Goal: Task Accomplishment & Management: Manage account settings

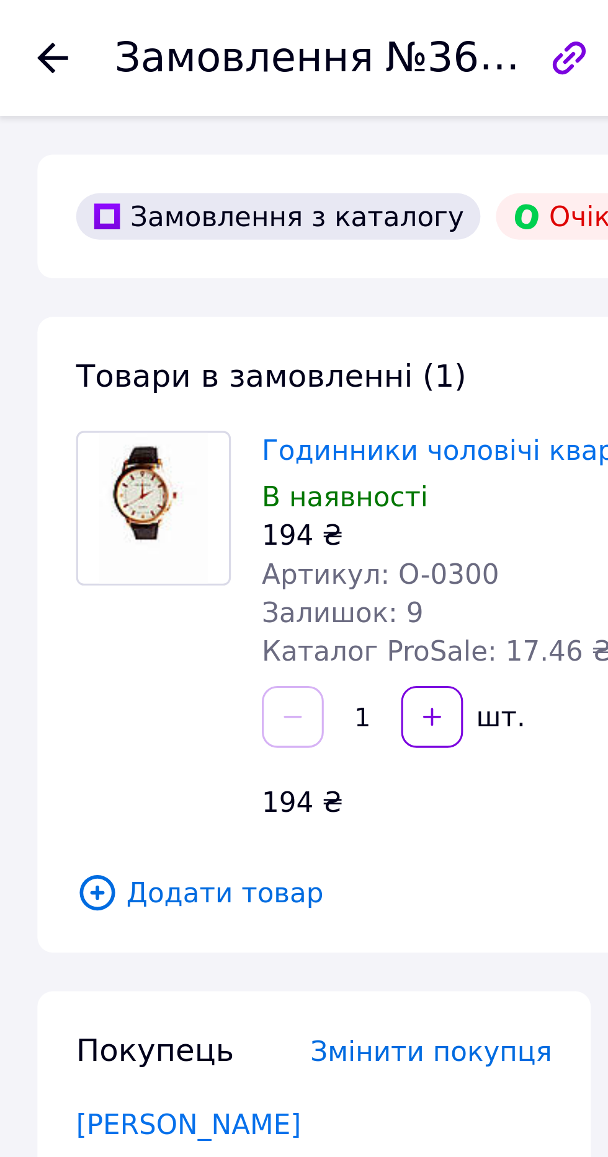
click at [20, 17] on icon at bounding box center [17, 19] width 10 height 10
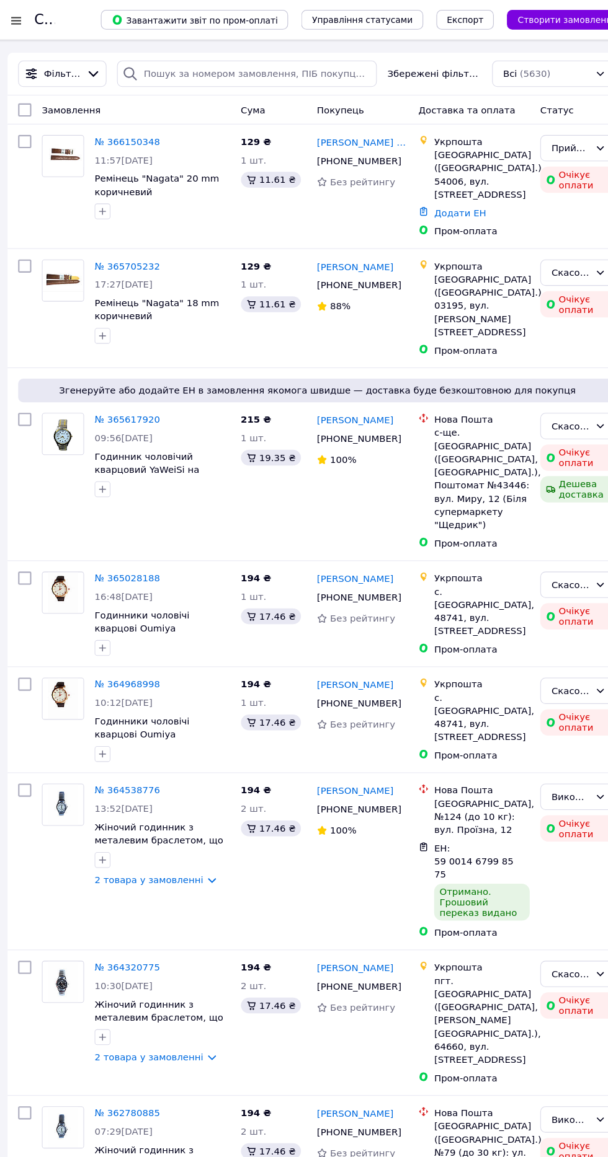
click at [121, 133] on link "№ 366150348" at bounding box center [124, 133] width 61 height 10
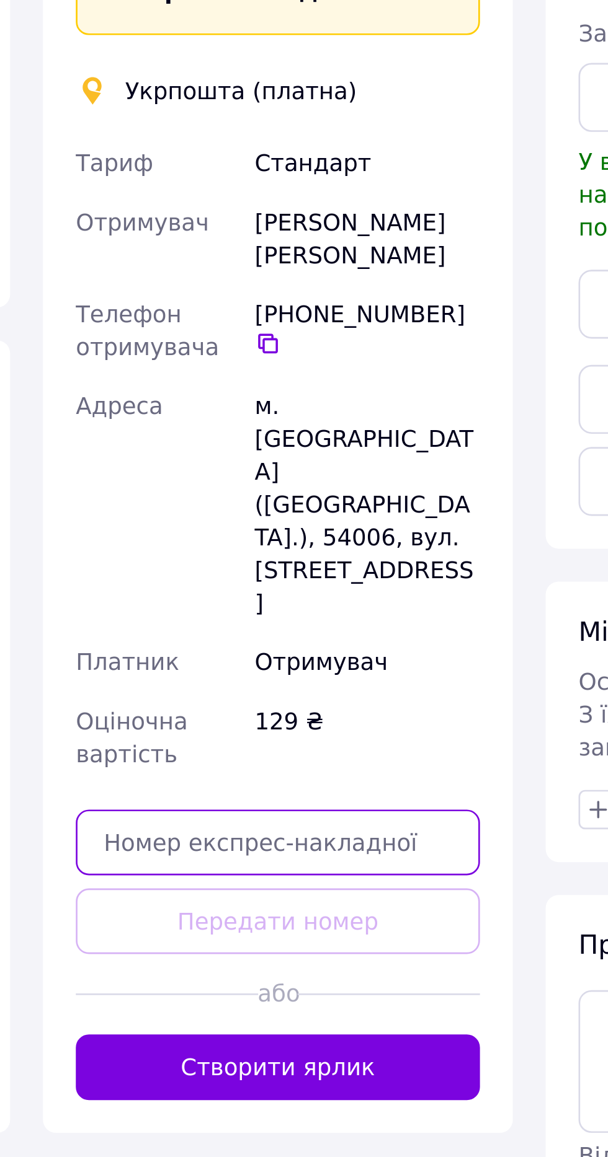
click at [295, 693] on input "text" at bounding box center [291, 705] width 153 height 25
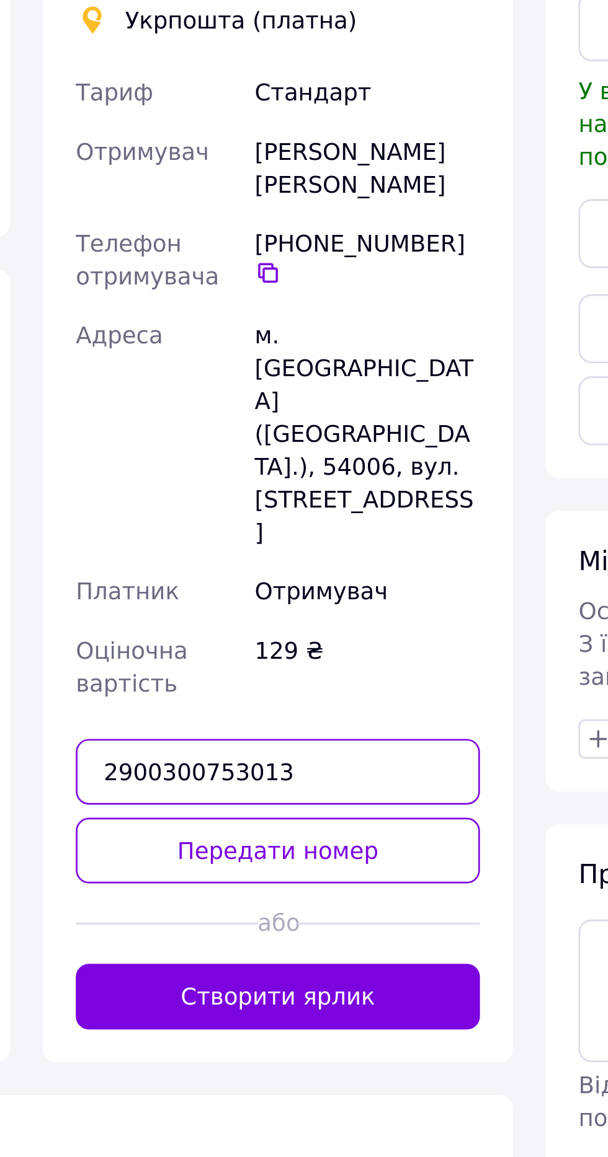
click at [277, 693] on input "2900300753013" at bounding box center [291, 705] width 153 height 25
click at [275, 693] on input "2900300753013" at bounding box center [291, 705] width 153 height 25
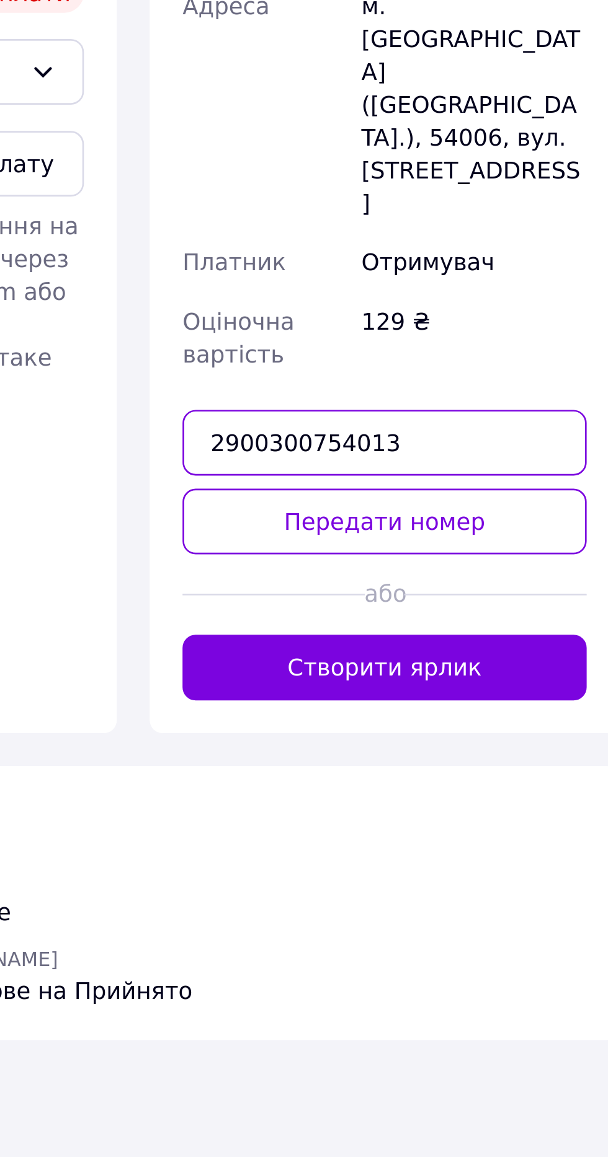
type input "2900300754013"
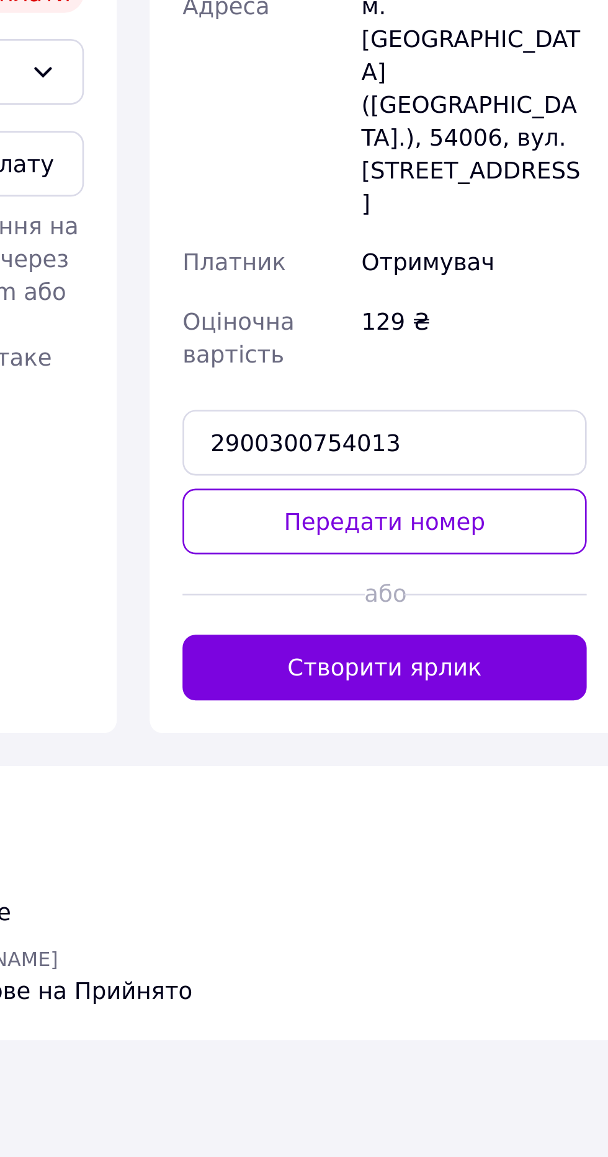
click at [317, 723] on button "Передати номер" at bounding box center [291, 735] width 153 height 25
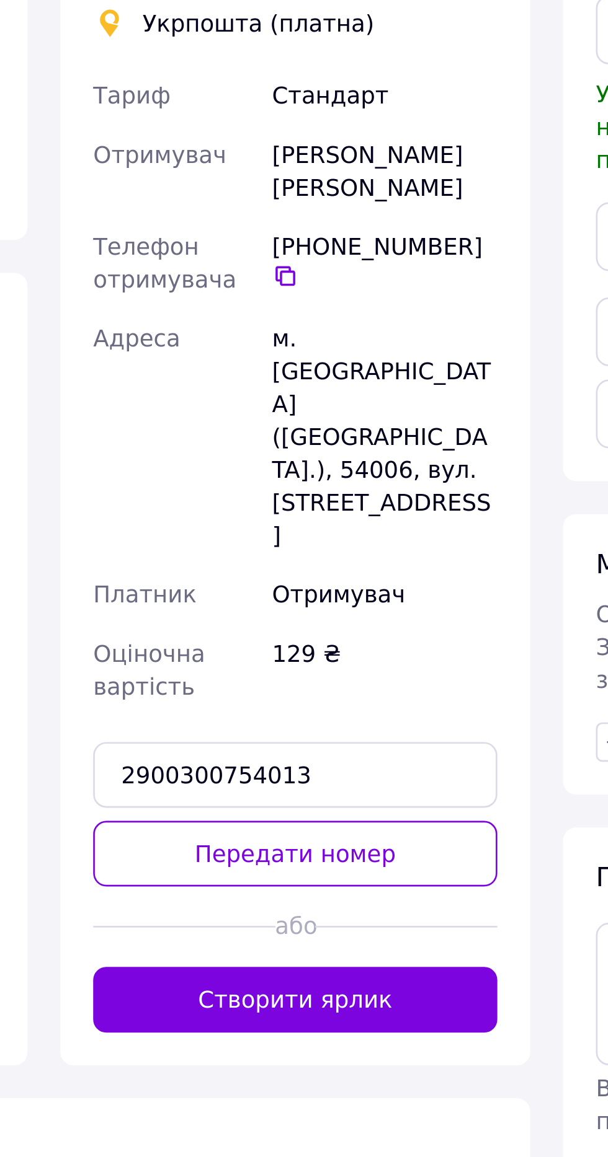
click at [319, 723] on button "Передати номер" at bounding box center [291, 735] width 153 height 25
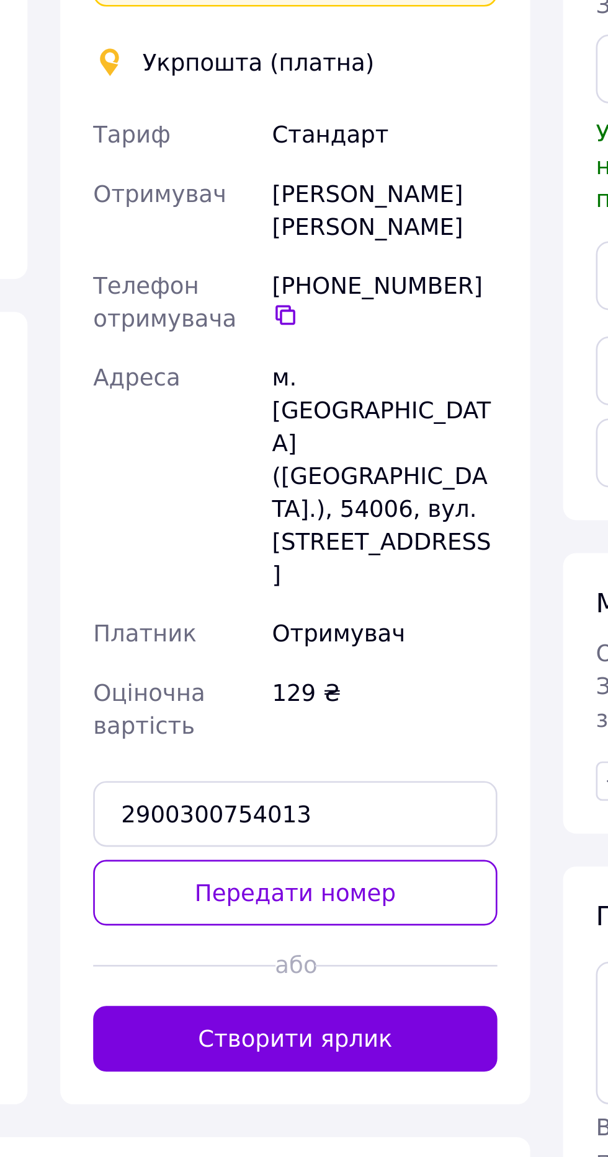
click at [374, 774] on div "Доставка [PERSON_NAME] Вкажіть номер експрес-накладної Обов'язково введіть номе…" at bounding box center [290, 566] width 177 height 497
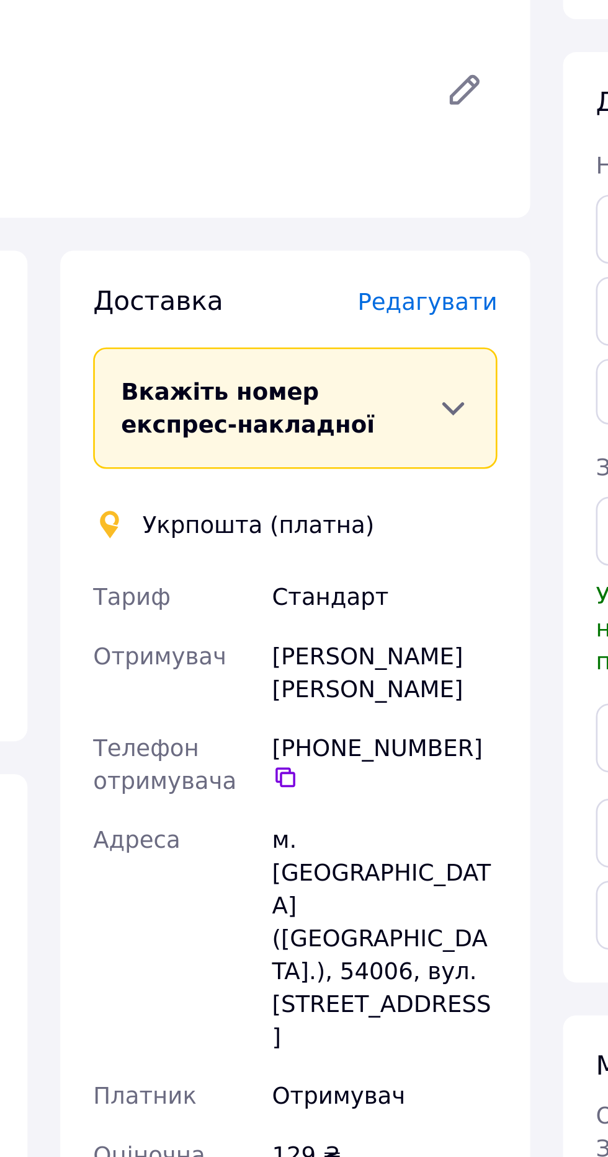
click at [337, 374] on div "Вкажіть номер експрес-накладної" at bounding box center [284, 377] width 119 height 25
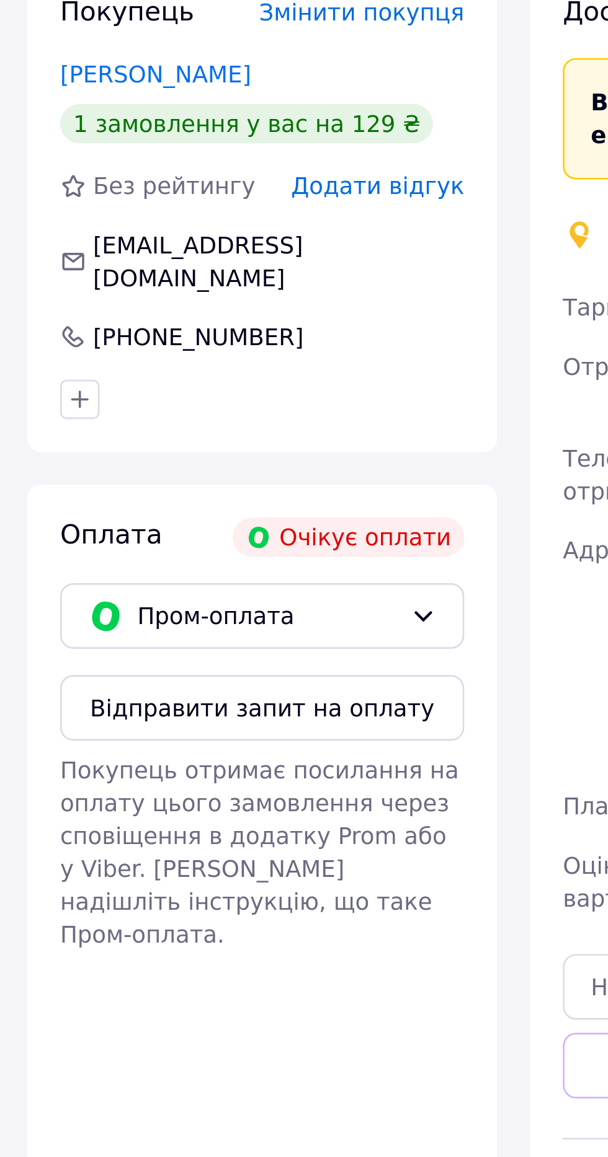
click at [146, 590] on button "Відправити запит на оплату" at bounding box center [101, 600] width 153 height 25
